Goal: Task Accomplishment & Management: Use online tool/utility

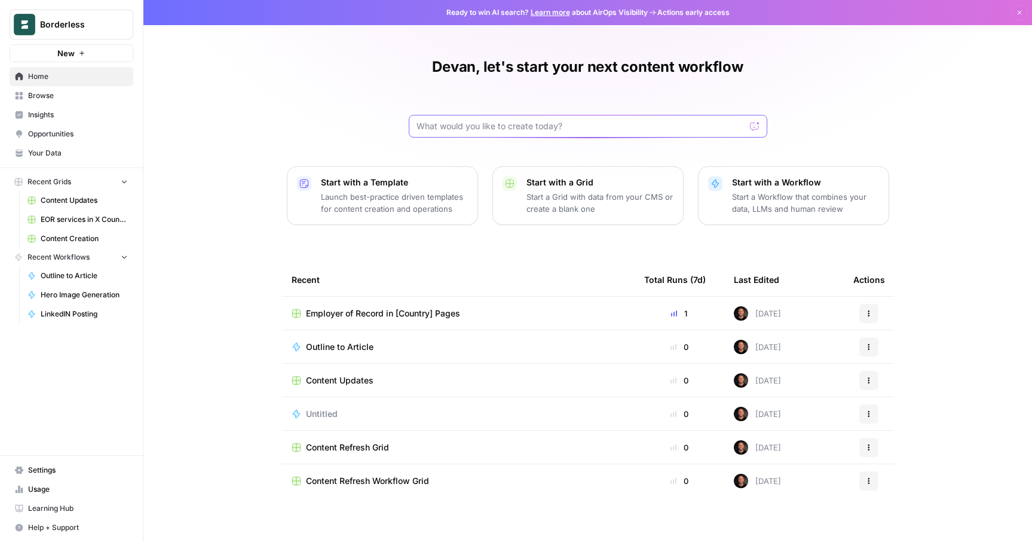
click at [455, 123] on input "text" at bounding box center [581, 126] width 329 height 12
type input "I want to build a workflow that researches and generates a monthly newsletter"
click at [757, 129] on icon "submit" at bounding box center [755, 126] width 7 height 7
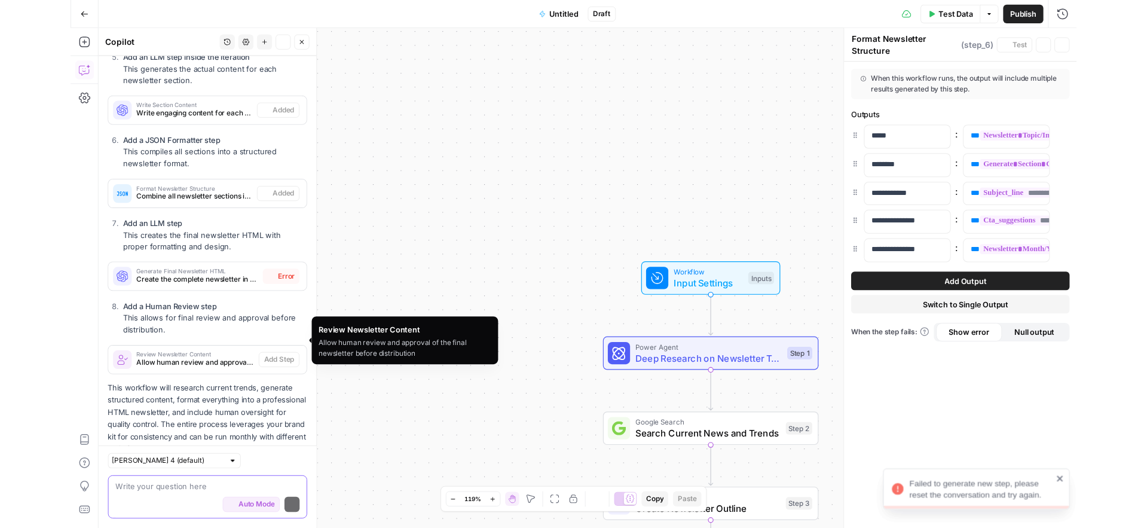
scroll to position [1143, 0]
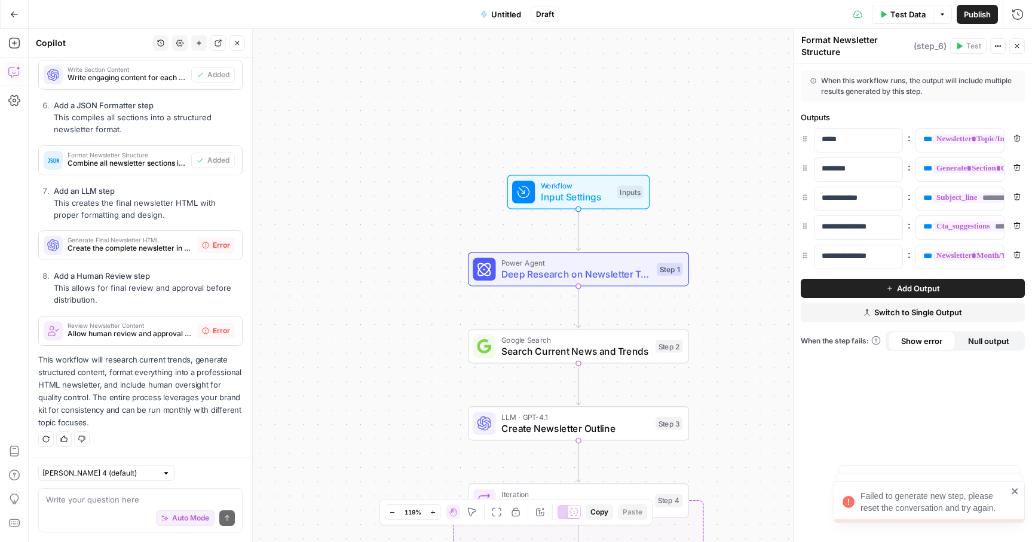
drag, startPoint x: 489, startPoint y: 381, endPoint x: 395, endPoint y: 207, distance: 197.6
click at [395, 207] on div "Workflow Input Settings Inputs Power Agent Deep Research on Newsletter Topics S…" at bounding box center [531, 285] width 1004 height 513
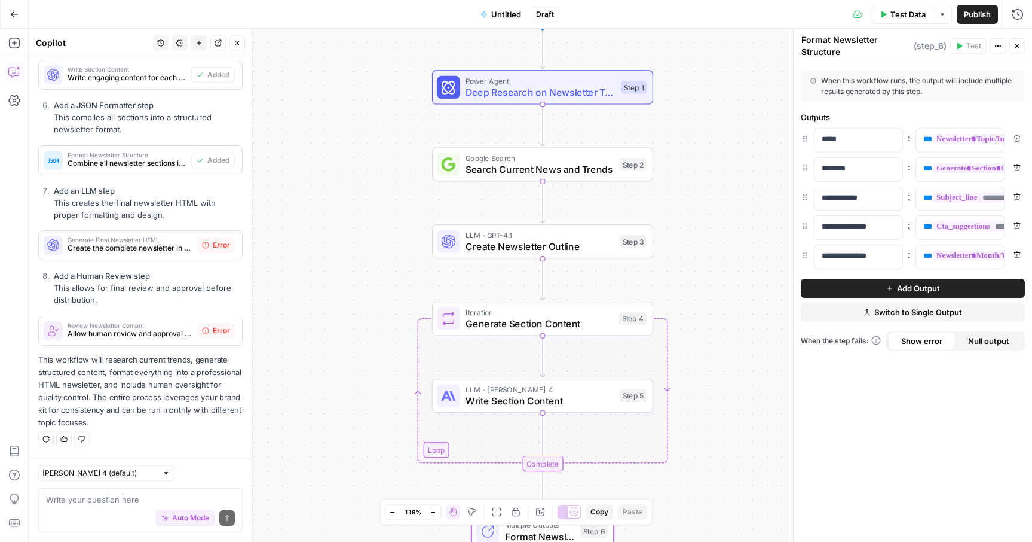
drag, startPoint x: 408, startPoint y: 369, endPoint x: 387, endPoint y: 264, distance: 107.7
click at [387, 264] on div "Workflow Input Settings Inputs Power Agent Deep Research on Newsletter Topics S…" at bounding box center [531, 285] width 1004 height 513
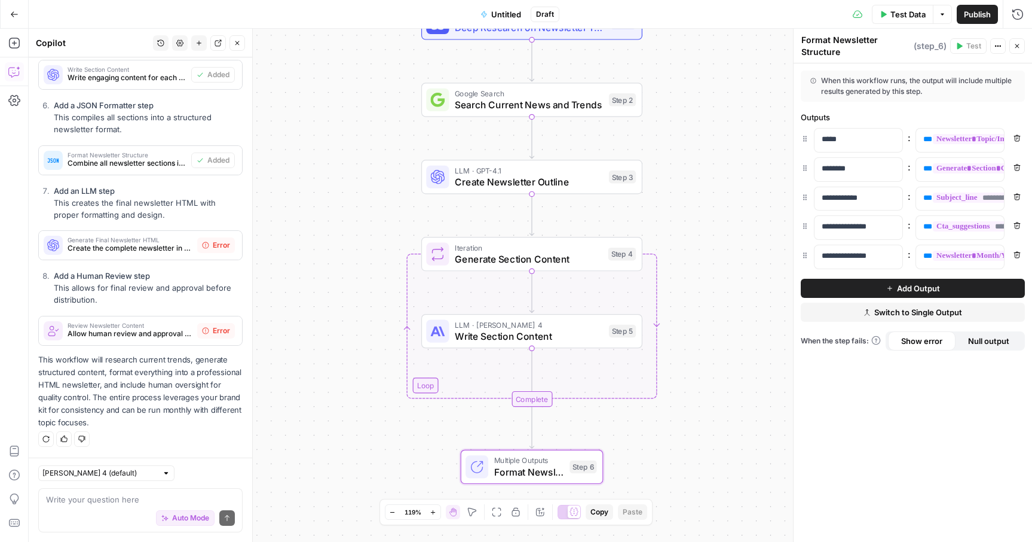
drag, startPoint x: 381, startPoint y: 369, endPoint x: 370, endPoint y: 310, distance: 60.7
click at [370, 310] on div "Workflow Input Settings Inputs Power Agent Deep Research on Newsletter Topics S…" at bounding box center [531, 285] width 1004 height 513
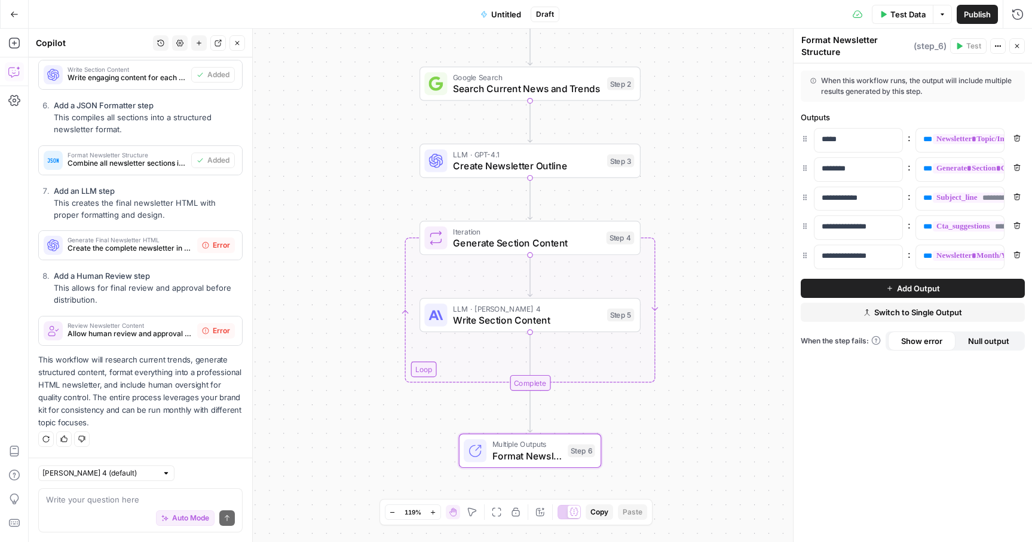
drag, startPoint x: 365, startPoint y: 408, endPoint x: 360, endPoint y: 298, distance: 109.5
click at [360, 298] on div "Workflow Input Settings Inputs Power Agent Deep Research on Newsletter Topics S…" at bounding box center [531, 285] width 1004 height 513
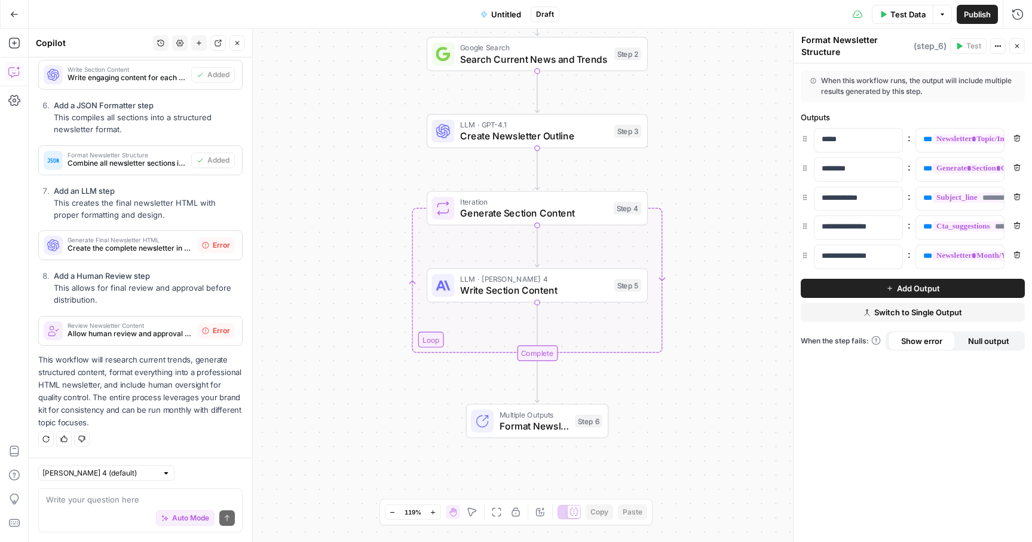
click at [18, 19] on button "Go Back" at bounding box center [15, 15] width 22 height 22
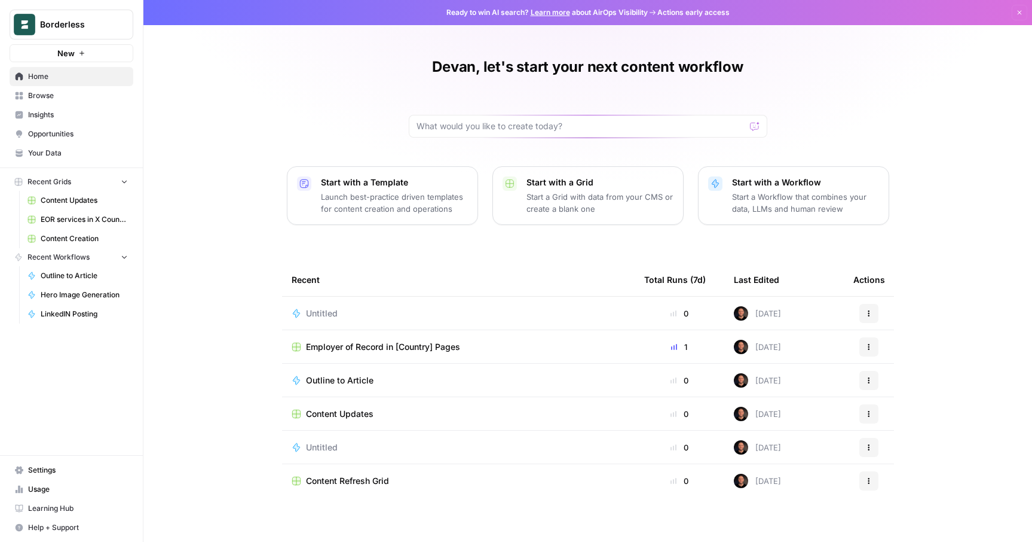
click at [372, 318] on div "Untitled" at bounding box center [459, 313] width 334 height 12
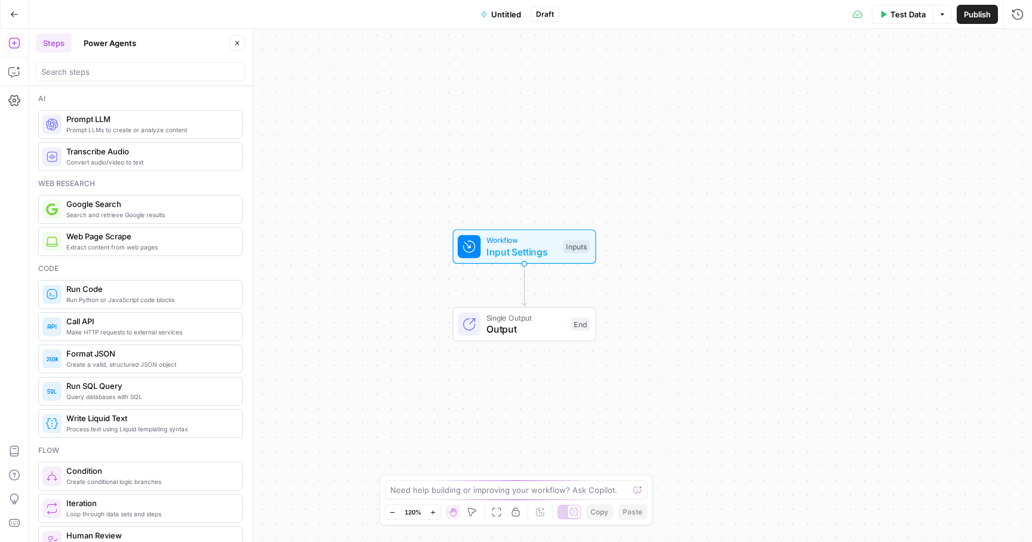
click at [15, 9] on button "Go Back" at bounding box center [15, 15] width 22 height 22
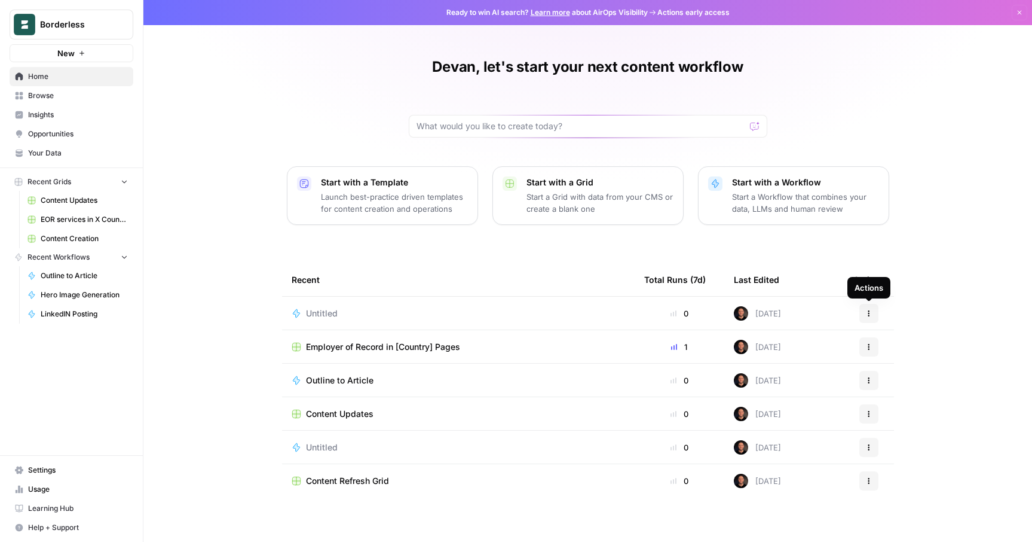
click at [871, 310] on icon "button" at bounding box center [868, 313] width 7 height 7
click at [925, 367] on span "Delete" at bounding box center [931, 368] width 96 height 12
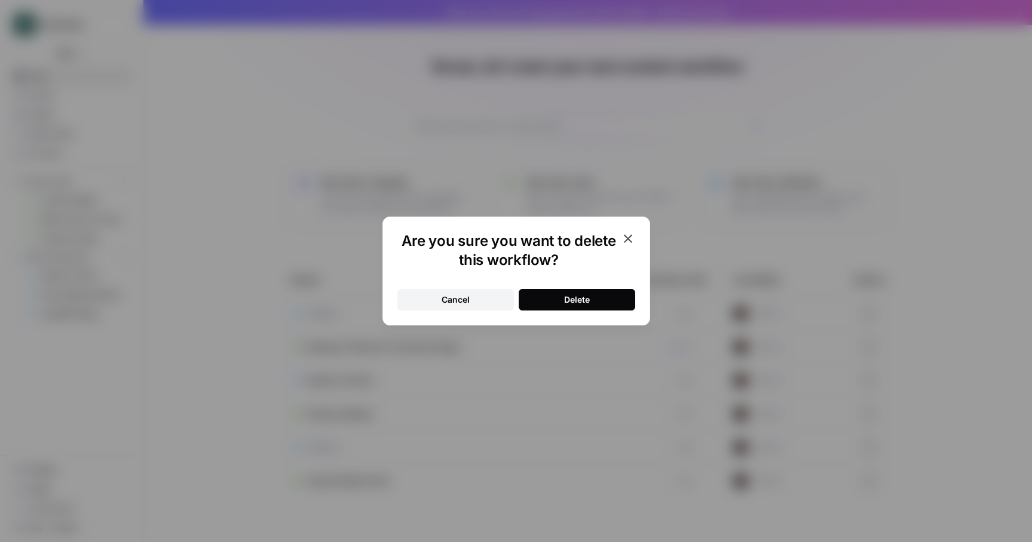
click at [584, 305] on div "Delete" at bounding box center [577, 299] width 26 height 12
